Goal: Ask a question: Seek information or help from site administrators or community

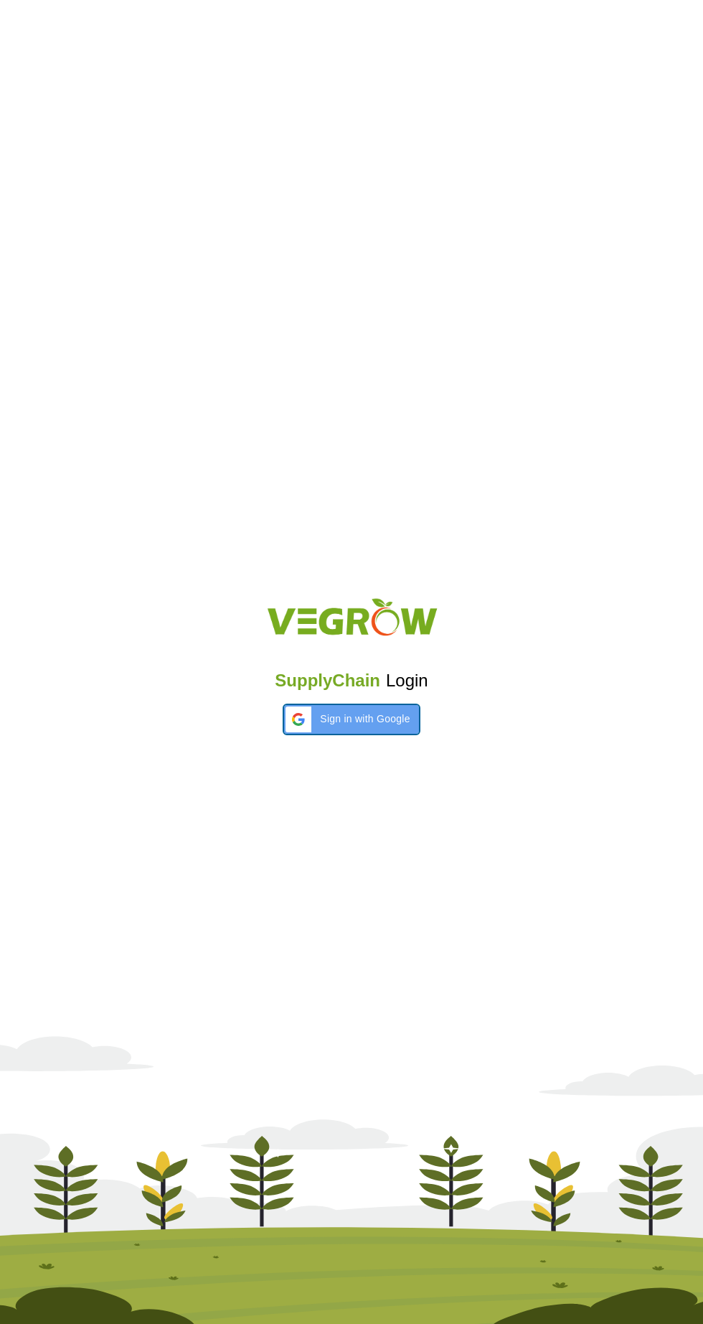
click at [373, 724] on span "Sign in with Google" at bounding box center [365, 718] width 90 height 15
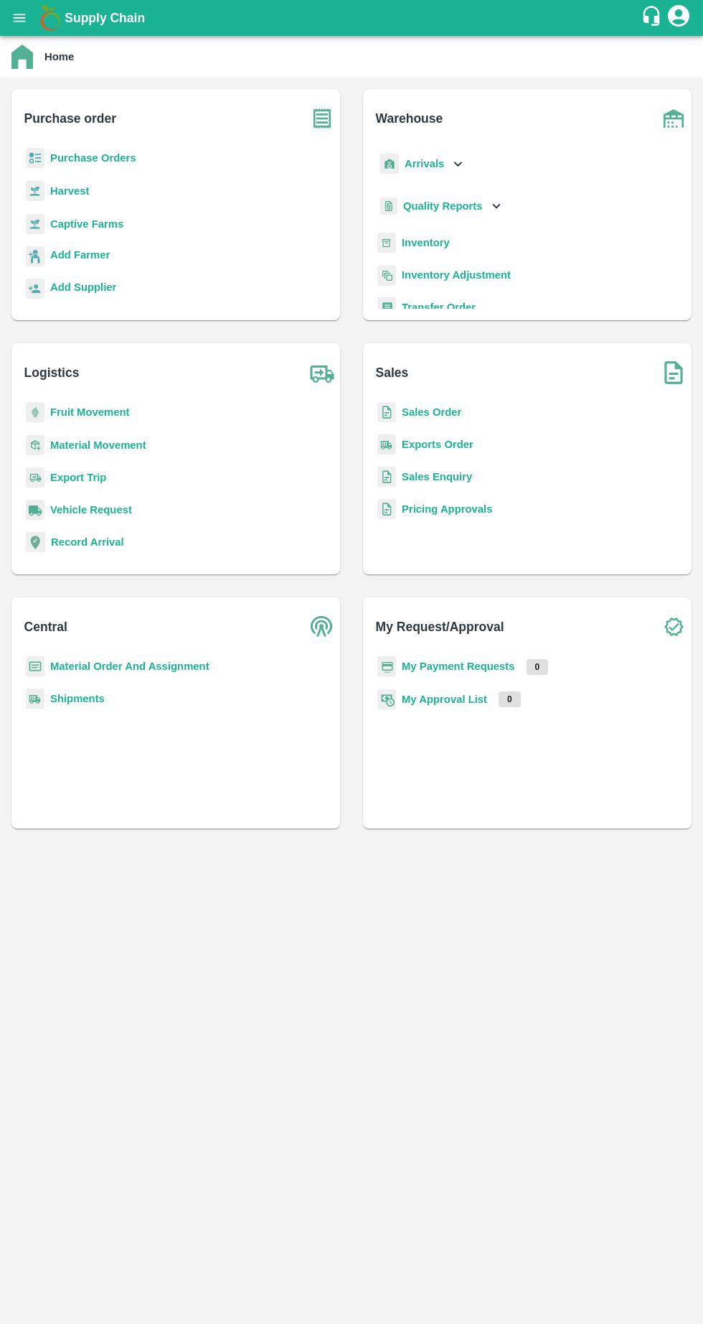
click at [680, 21] on icon "account of current user" at bounding box center [679, 16] width 26 height 26
click at [556, 233] on div at bounding box center [351, 662] width 703 height 1324
click at [647, 16] on icon "customer-support" at bounding box center [652, 16] width 17 height 20
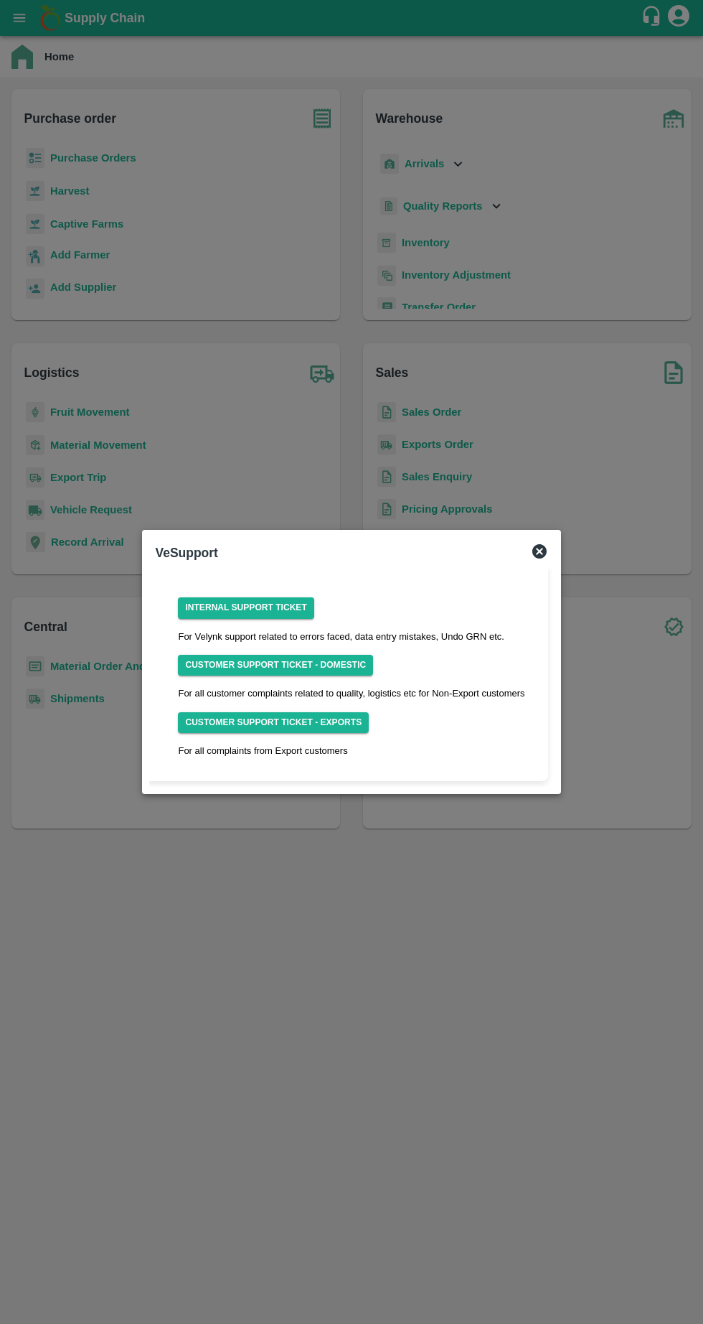
click at [243, 607] on link "Internal Support Ticket" at bounding box center [246, 607] width 136 height 21
click at [553, 555] on div "VeSupport" at bounding box center [351, 553] width 404 height 32
click at [561, 543] on div "VeSupport Internal Support Ticket For Velynk support related to errors faced, d…" at bounding box center [351, 661] width 418 height 263
click at [541, 557] on icon at bounding box center [539, 551] width 17 height 17
